Goal: Find specific page/section: Find specific page/section

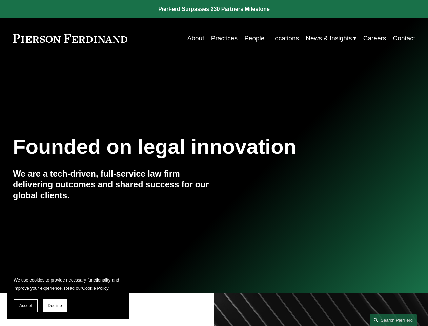
click at [26, 305] on span "Accept" at bounding box center [25, 305] width 13 height 5
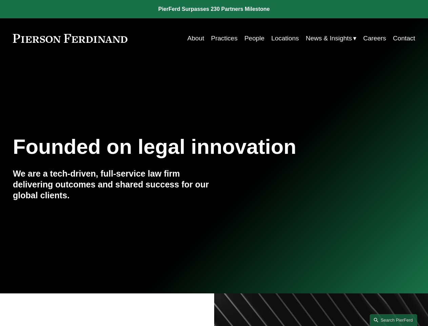
click at [394, 319] on link "Search this site" at bounding box center [393, 320] width 47 height 12
